Goal: Task Accomplishment & Management: Manage account settings

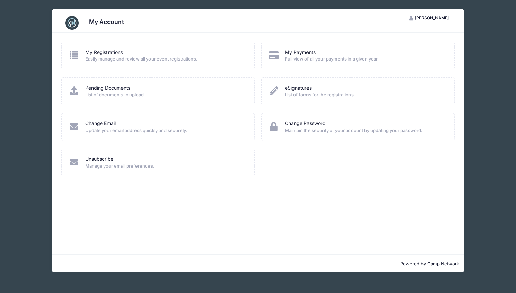
click at [319, 44] on div "My Payments Full view of all your payments in a given year." at bounding box center [358, 56] width 193 height 28
click at [305, 54] on link "My Payments" at bounding box center [300, 52] width 31 height 7
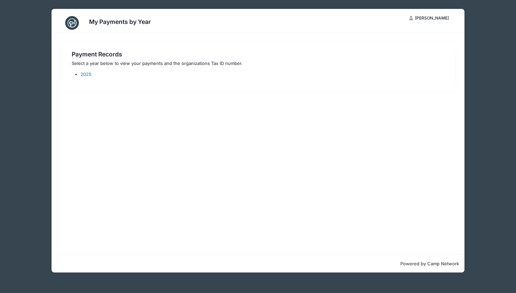
click at [87, 74] on link "2025" at bounding box center [86, 73] width 11 height 5
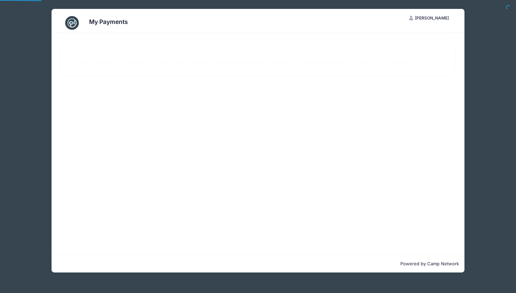
select select "10"
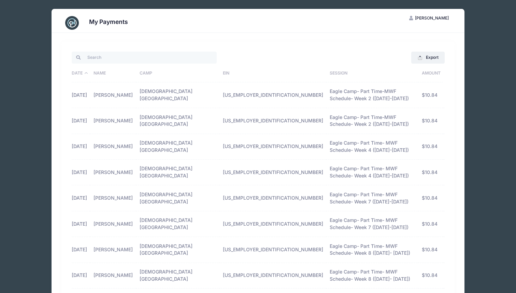
scroll to position [41, 0]
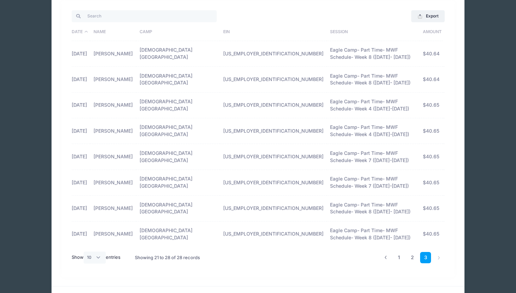
scroll to position [4, 0]
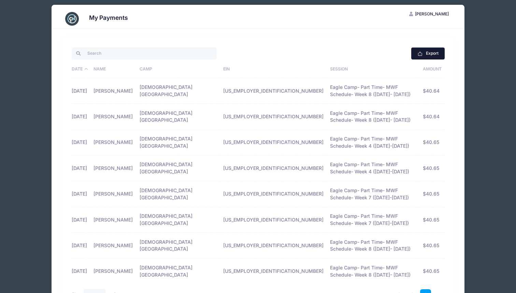
click at [426, 48] on button "Export" at bounding box center [427, 53] width 33 height 12
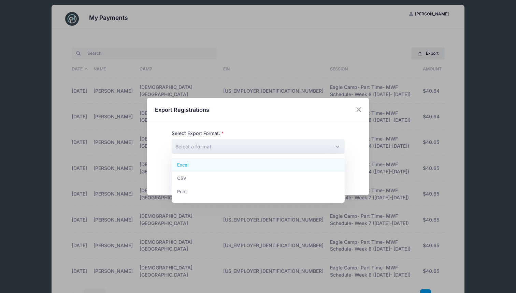
click at [240, 151] on span "Select a format" at bounding box center [258, 146] width 173 height 15
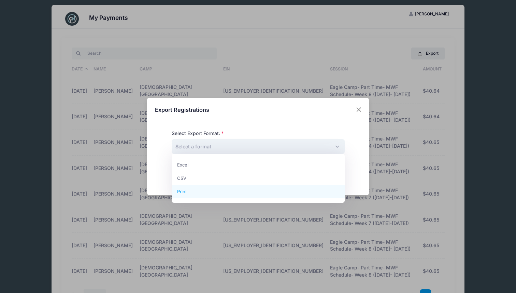
select select "print"
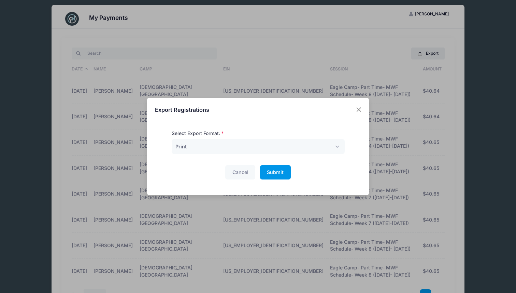
click at [270, 174] on span "Submit" at bounding box center [275, 172] width 17 height 6
